Goal: Task Accomplishment & Management: Use online tool/utility

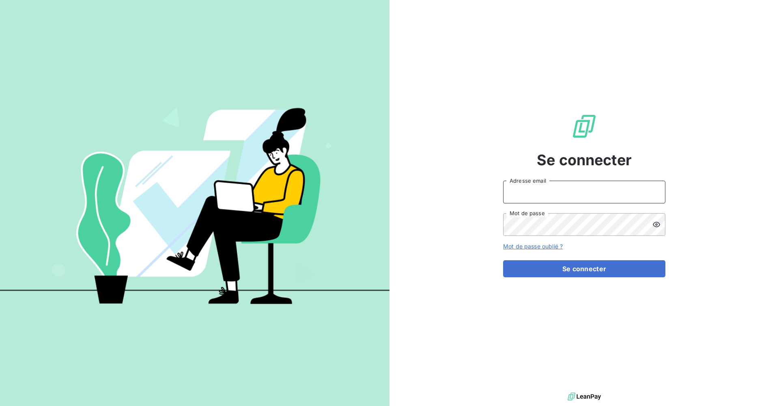
type input "[PERSON_NAME][EMAIL_ADDRESS][DOMAIN_NAME]"
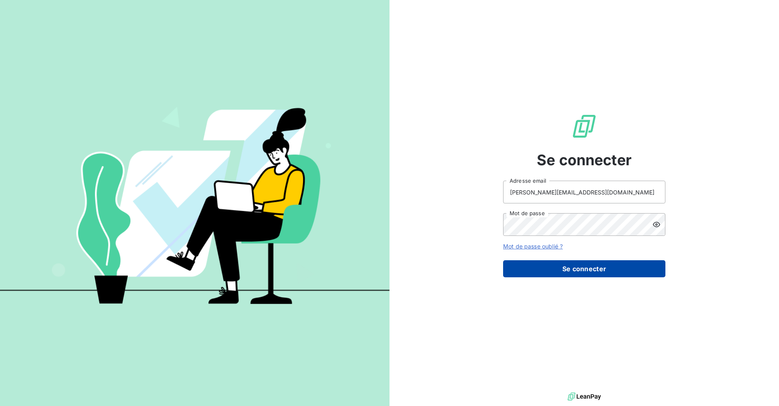
click at [563, 263] on button "Se connecter" at bounding box center [584, 268] width 162 height 17
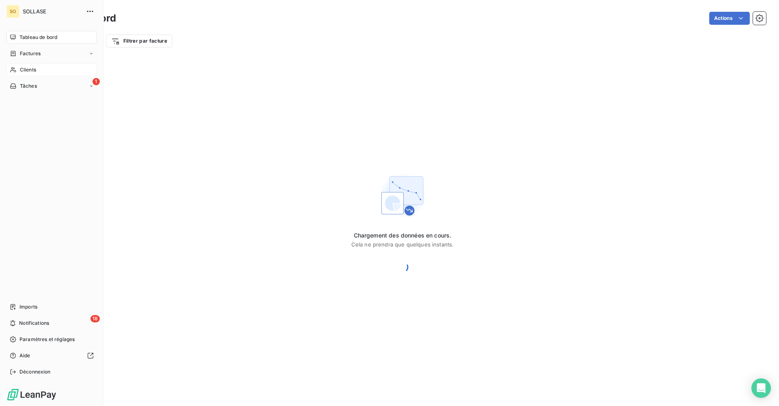
click at [38, 70] on div "Clients" at bounding box center [51, 69] width 90 height 13
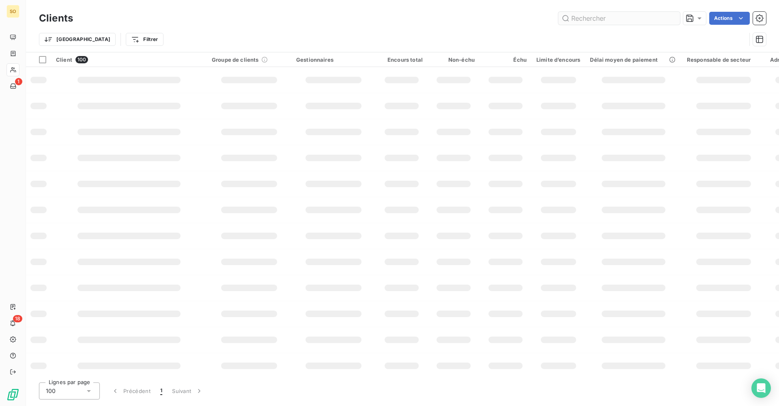
click at [595, 20] on input "text" at bounding box center [619, 18] width 122 height 13
type input "C61333"
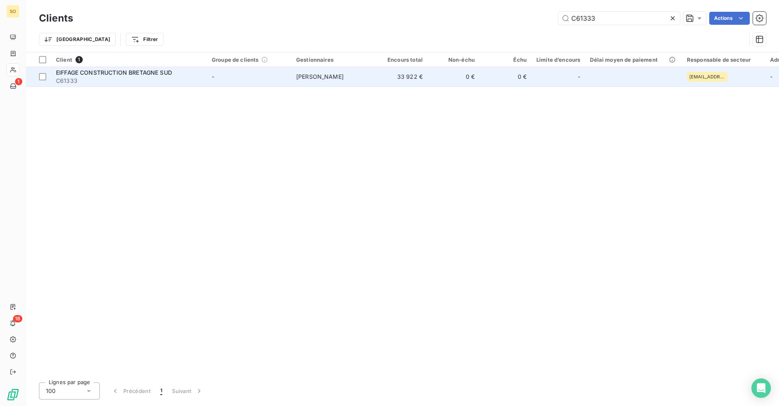
click at [274, 82] on td "-" at bounding box center [249, 76] width 84 height 19
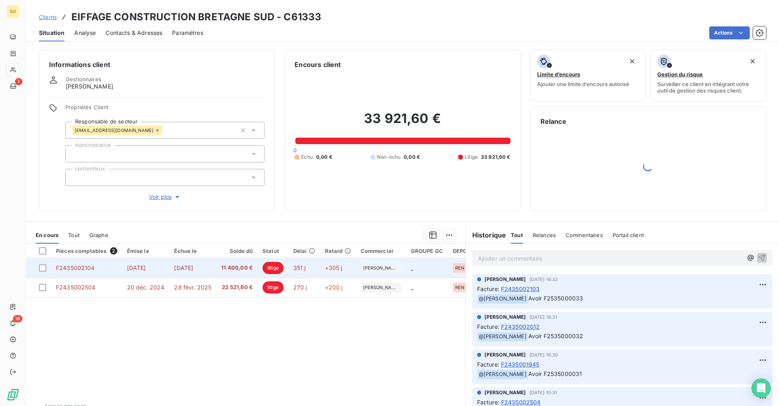
click at [299, 275] on td "351 j" at bounding box center [304, 267] width 32 height 19
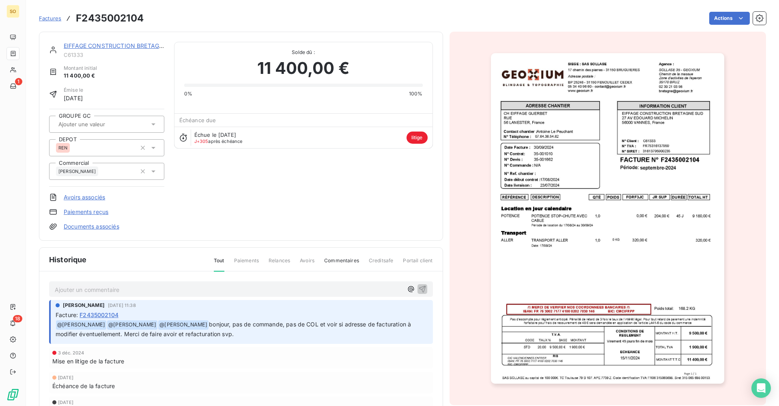
click at [299, 275] on div "Historique Tout Paiements Relances Avoirs Commentaires Creditsafe Portail clien…" at bounding box center [240, 341] width 403 height 188
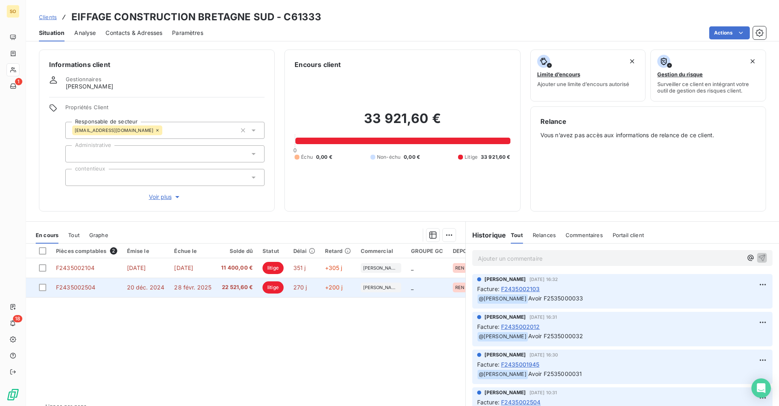
click at [306, 290] on td "270 j" at bounding box center [304, 286] width 32 height 19
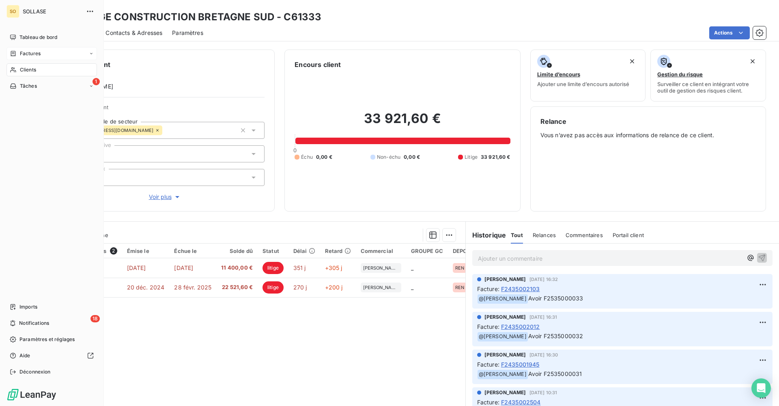
click at [47, 54] on div "Factures" at bounding box center [51, 53] width 90 height 13
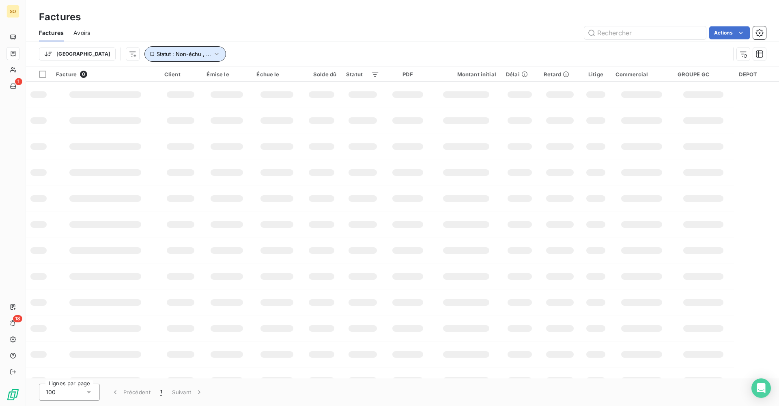
click at [213, 53] on icon "button" at bounding box center [217, 54] width 8 height 8
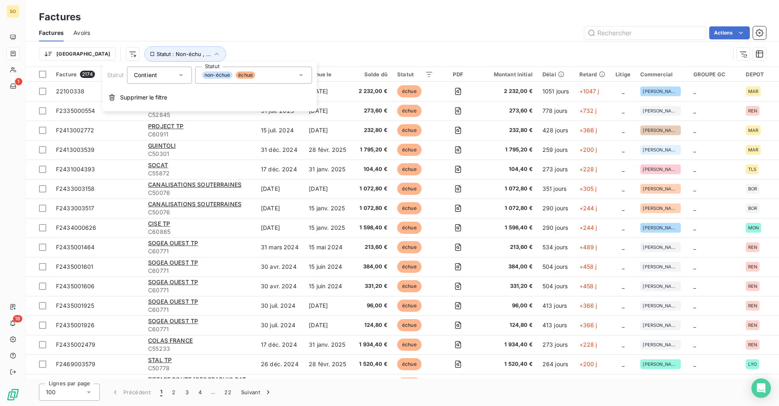
click at [245, 79] on div "non-échue échue" at bounding box center [253, 75] width 117 height 17
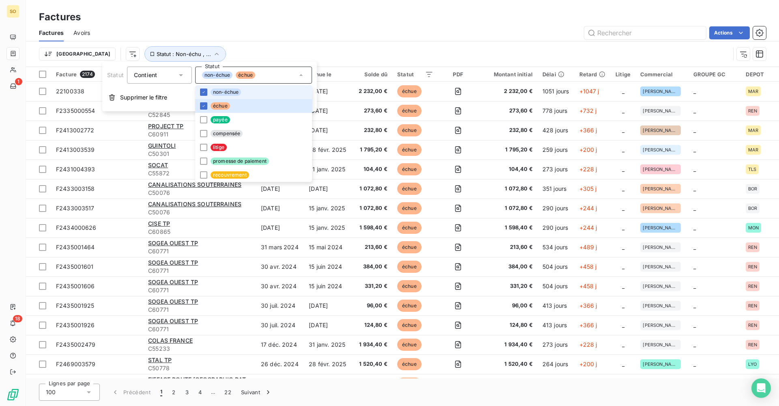
click at [233, 93] on span "non-échue" at bounding box center [225, 91] width 30 height 7
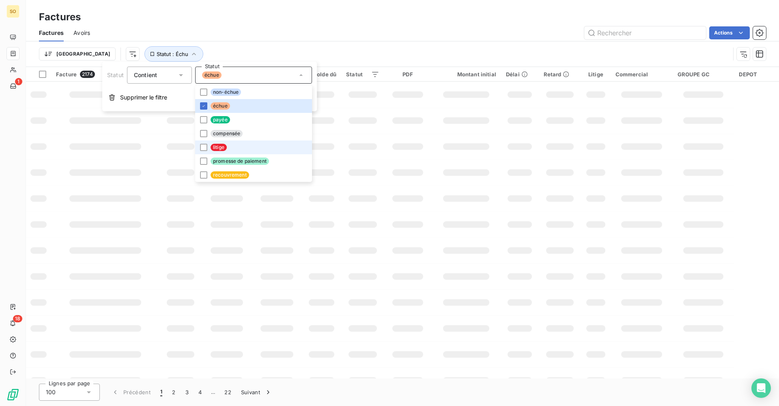
click at [225, 146] on span "litige" at bounding box center [218, 147] width 16 height 7
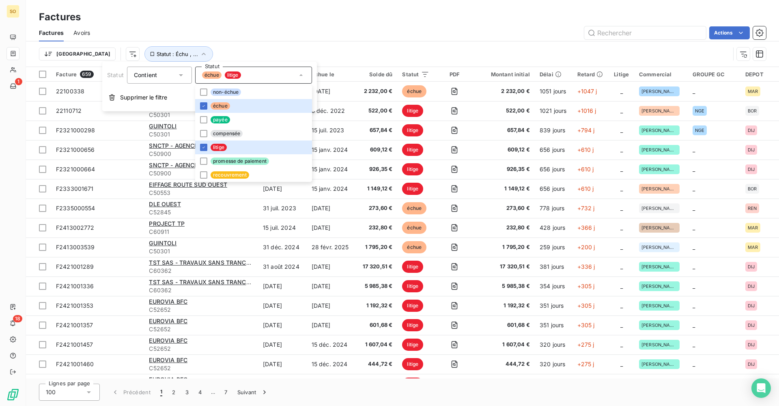
click at [173, 75] on div "Contient" at bounding box center [155, 74] width 43 height 11
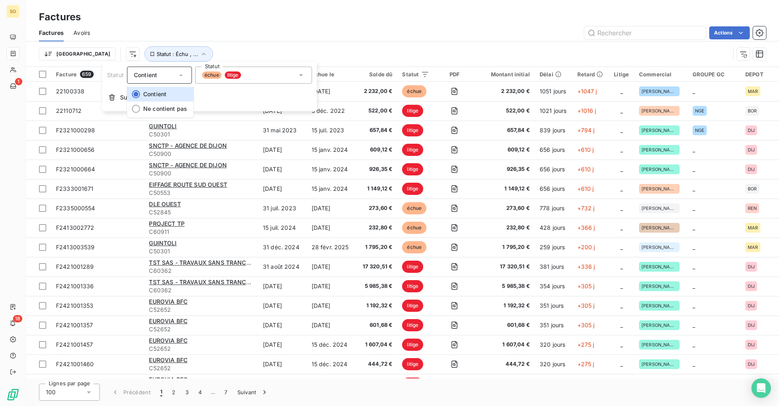
click at [174, 75] on div "Contient" at bounding box center [155, 74] width 43 height 11
click at [87, 57] on html "SO 1 18 Factures Factures Avoirs Actions Trier Statut : Échu , ... Facture 659 …" at bounding box center [389, 203] width 779 height 406
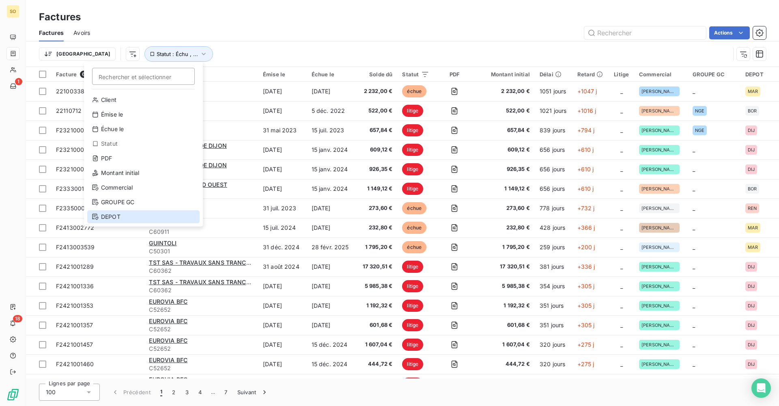
click at [110, 215] on div "DEPOT" at bounding box center [143, 216] width 112 height 13
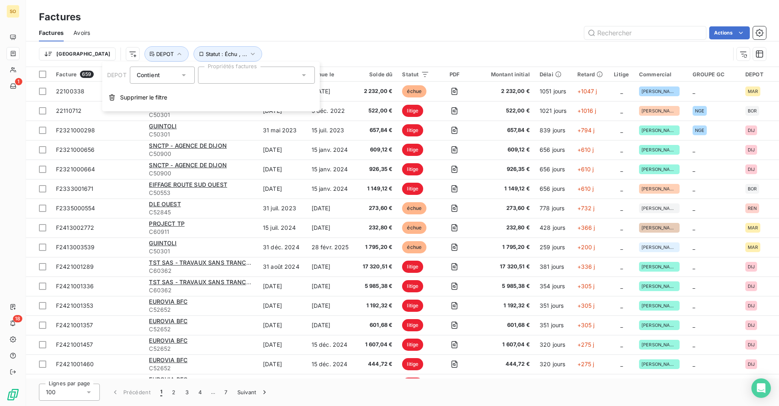
click at [225, 76] on div at bounding box center [256, 75] width 117 height 17
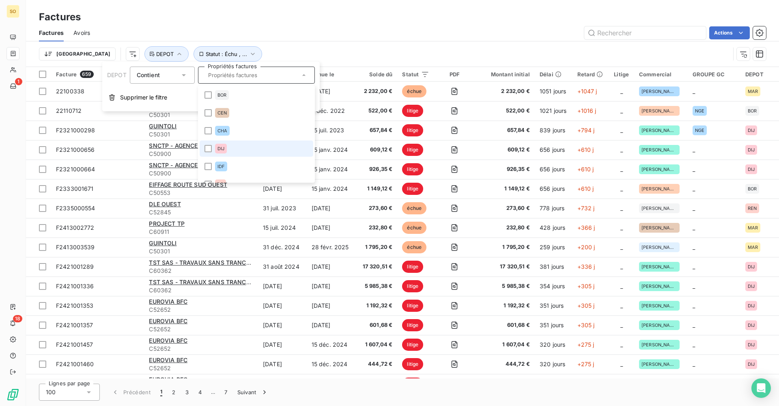
scroll to position [154, 0]
click at [249, 149] on li "REN" at bounding box center [257, 155] width 114 height 16
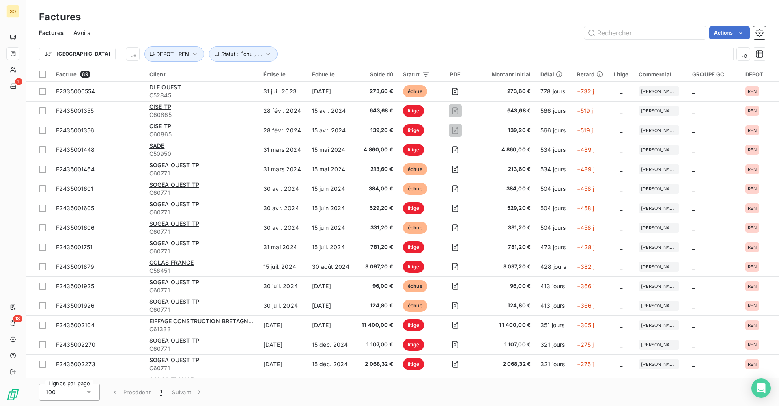
click at [343, 54] on div "Trier Statut : Échu , ... DEPOT : [GEOGRAPHIC_DATA]" at bounding box center [384, 53] width 691 height 15
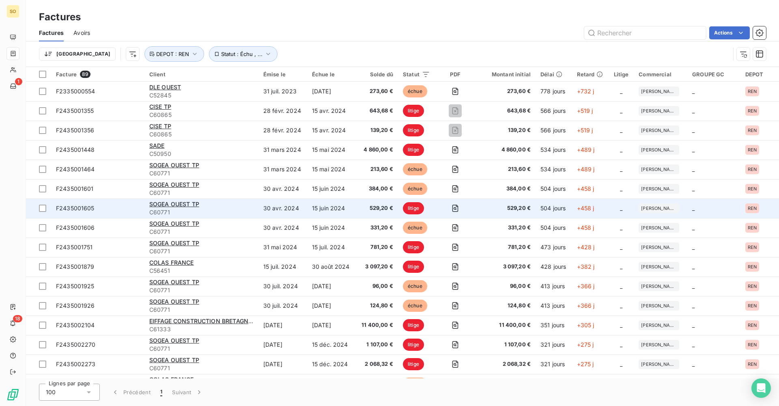
scroll to position [243, 0]
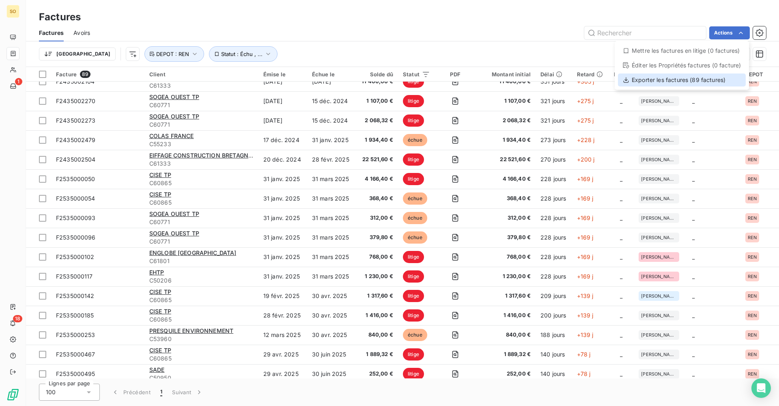
click at [691, 81] on div "Exporter les factures (89 factures)" at bounding box center [682, 79] width 128 height 13
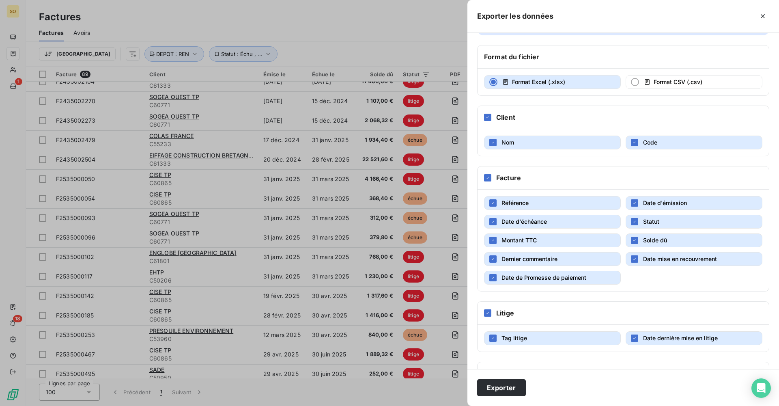
scroll to position [41, 0]
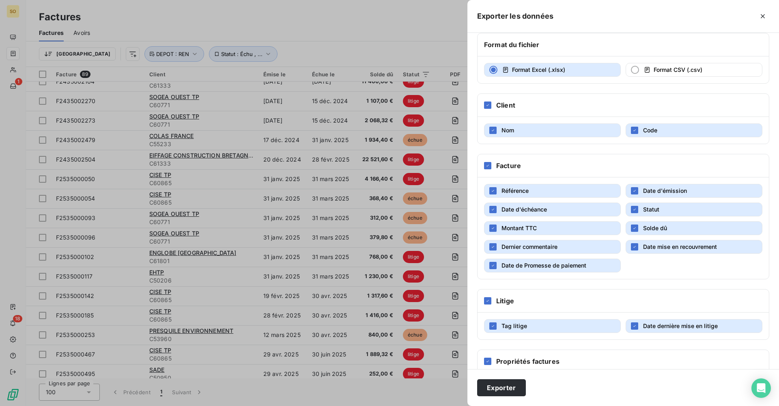
click at [493, 232] on button "Montant TTC" at bounding box center [552, 228] width 137 height 14
click at [494, 267] on icon "button" at bounding box center [492, 265] width 5 height 5
click at [494, 267] on div "button" at bounding box center [492, 265] width 7 height 7
click at [635, 248] on button "Date mise en recouvrement" at bounding box center [693, 247] width 137 height 14
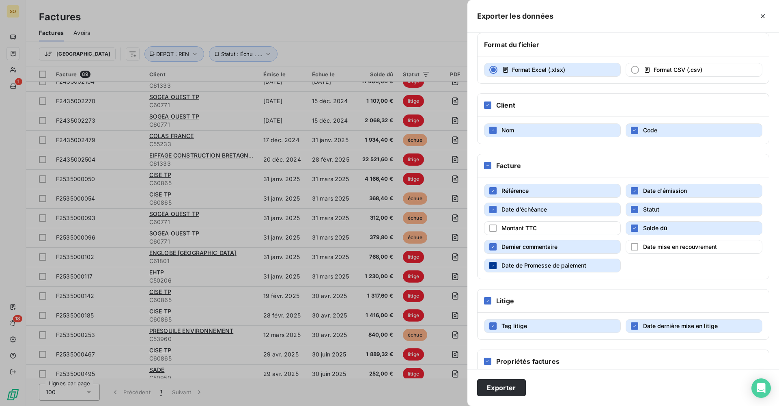
click at [505, 266] on span "Date de Promesse de paiement" at bounding box center [543, 265] width 85 height 7
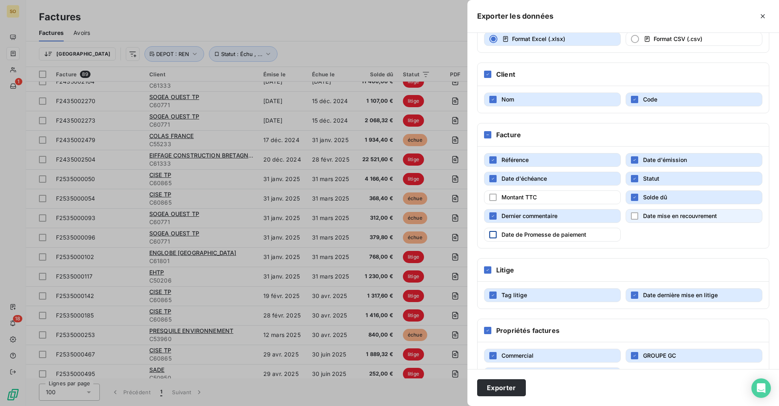
scroll to position [100, 0]
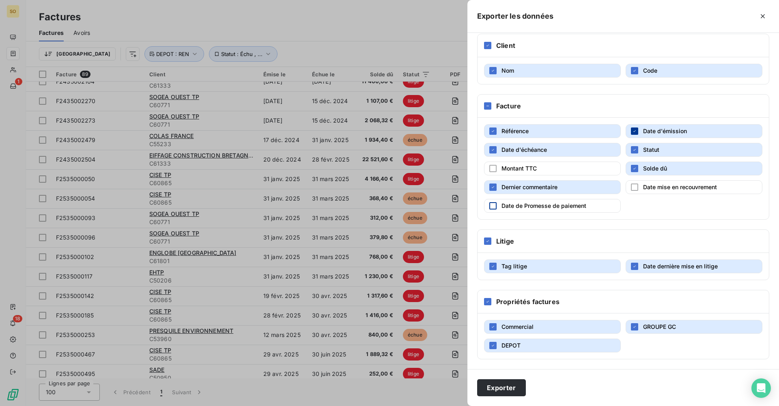
click at [631, 128] on div "button" at bounding box center [634, 130] width 7 height 7
click at [631, 130] on div "button" at bounding box center [634, 130] width 7 height 7
click at [633, 324] on icon "button" at bounding box center [634, 326] width 5 height 5
click at [511, 387] on button "Exporter" at bounding box center [501, 387] width 49 height 17
click at [494, 344] on icon "button" at bounding box center [492, 345] width 5 height 5
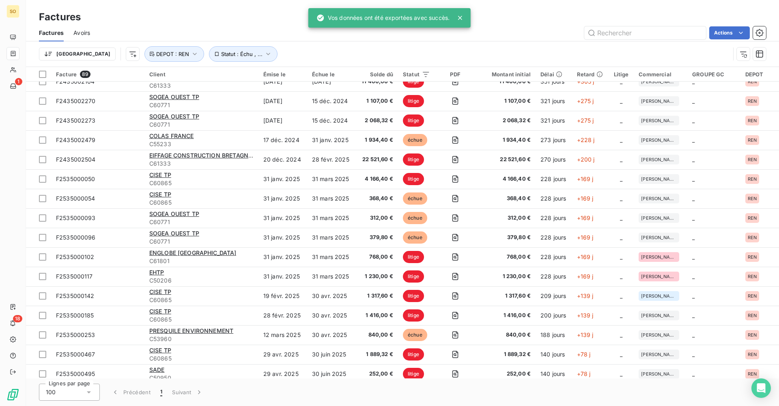
scroll to position [0, 0]
